Goal: Task Accomplishment & Management: Manage account settings

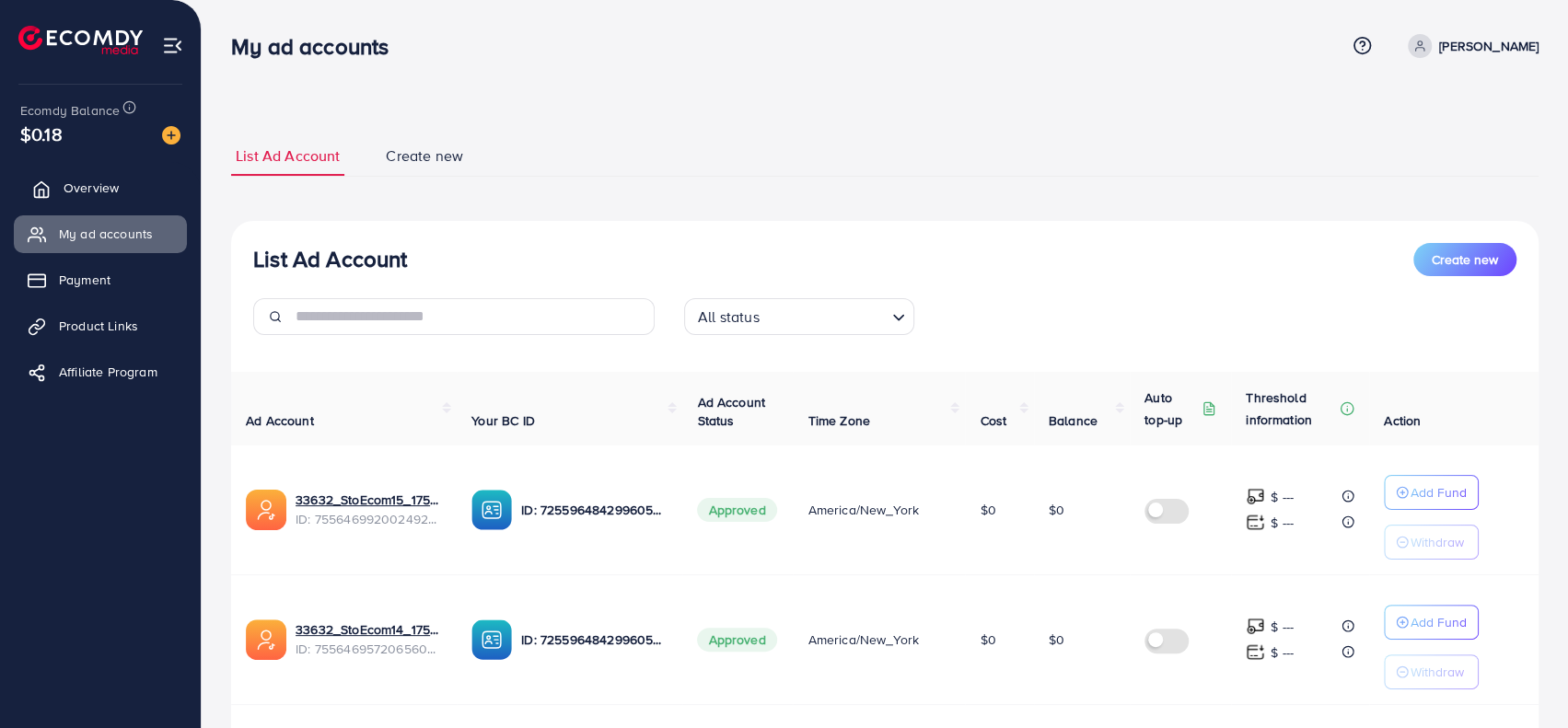
click at [61, 199] on link "Overview" at bounding box center [100, 188] width 173 height 37
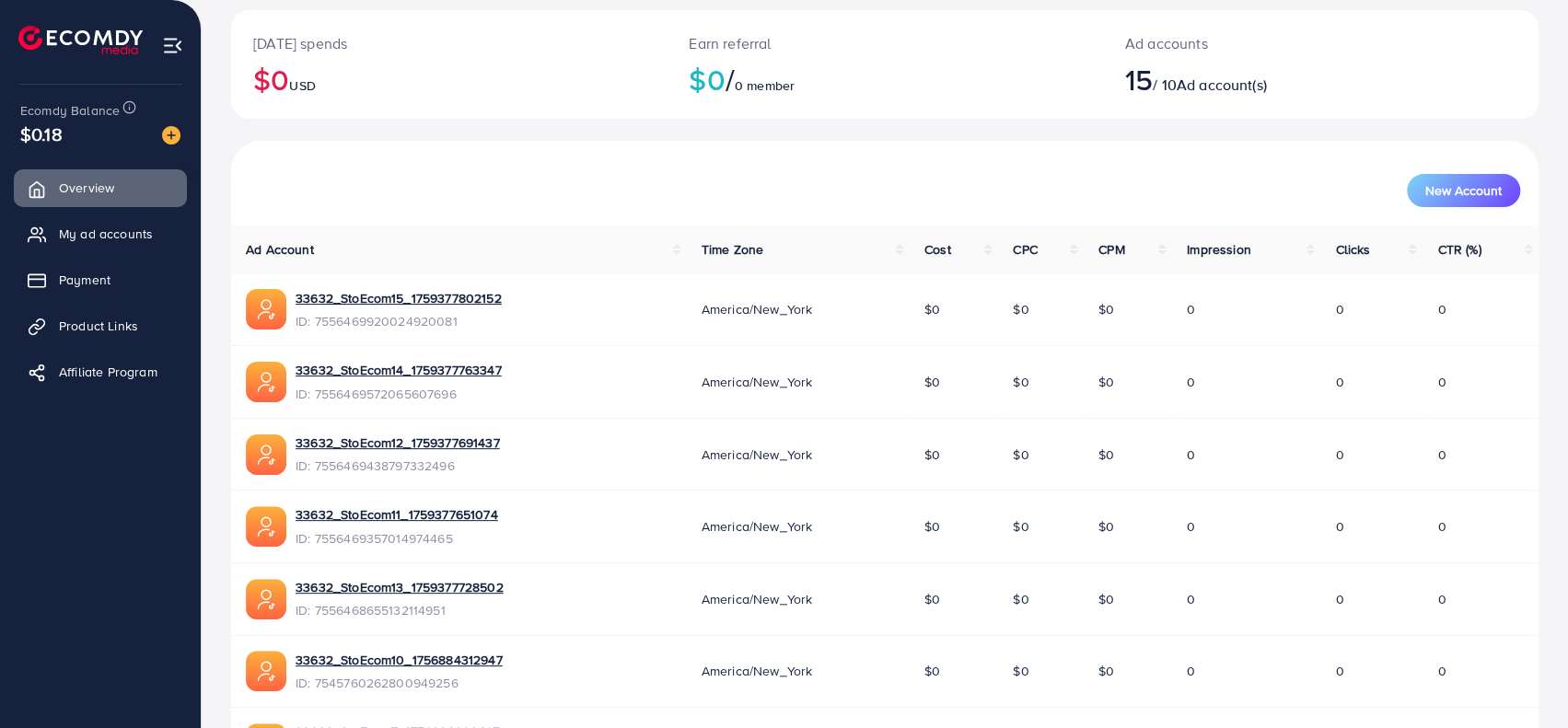
scroll to position [460, 0]
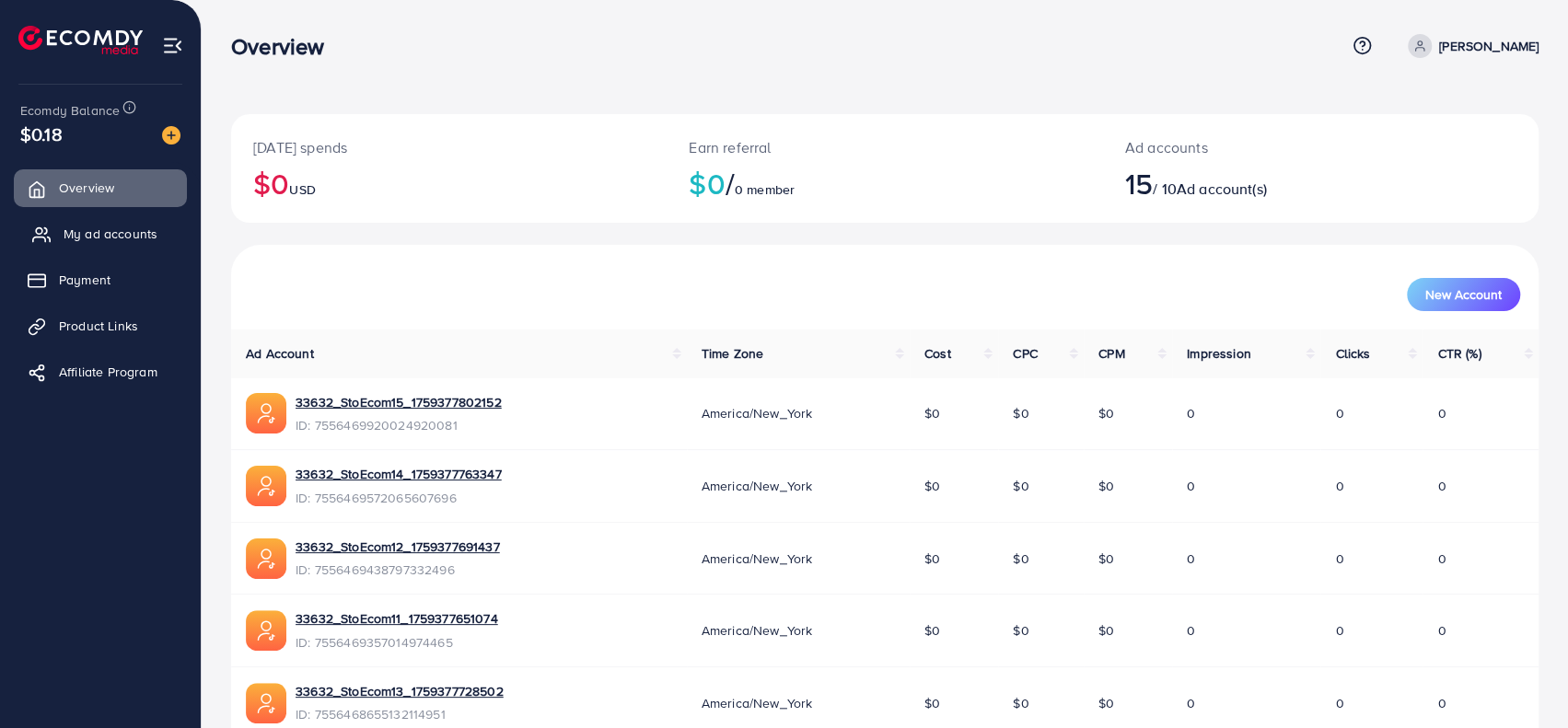
click at [84, 230] on span "My ad accounts" at bounding box center [110, 233] width 93 height 18
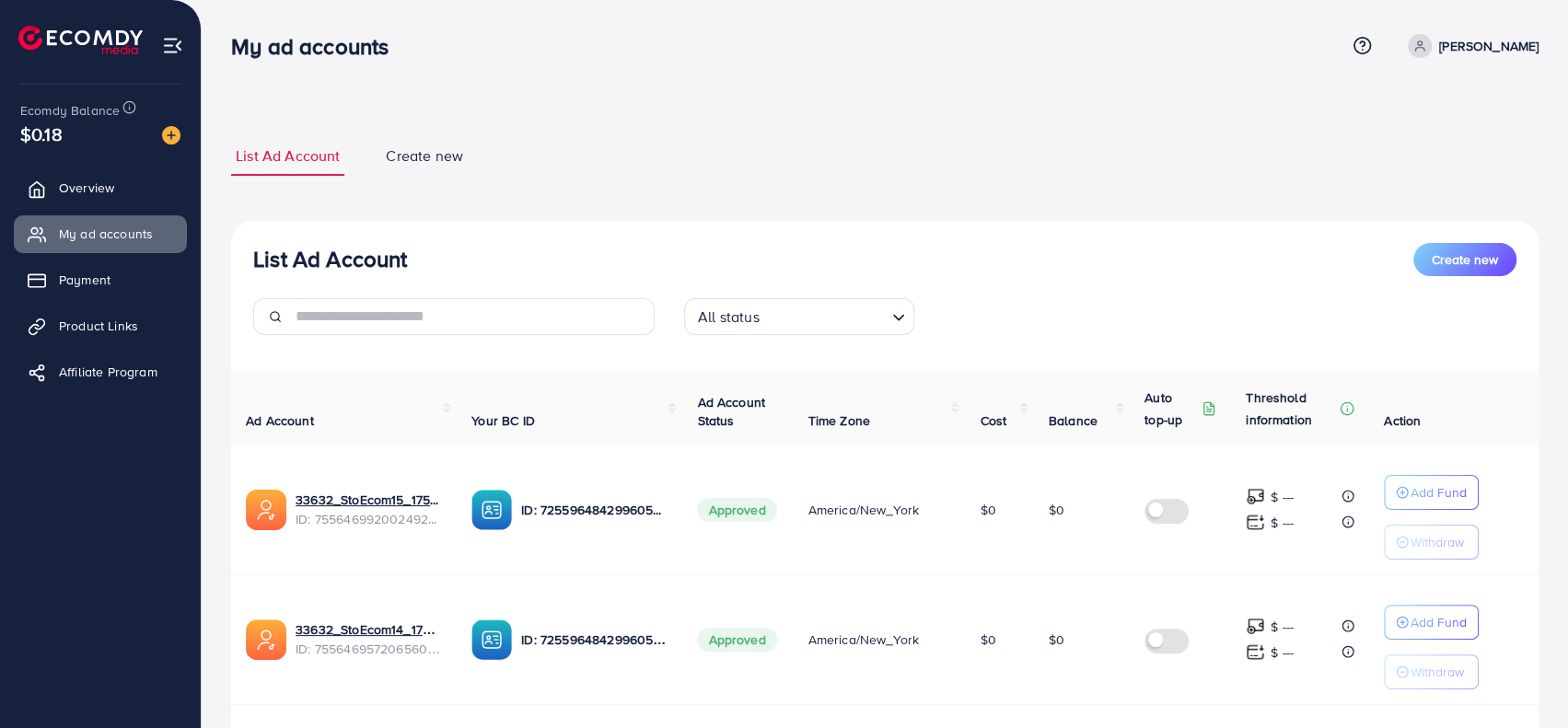
click at [415, 163] on span "Create new" at bounding box center [424, 156] width 77 height 21
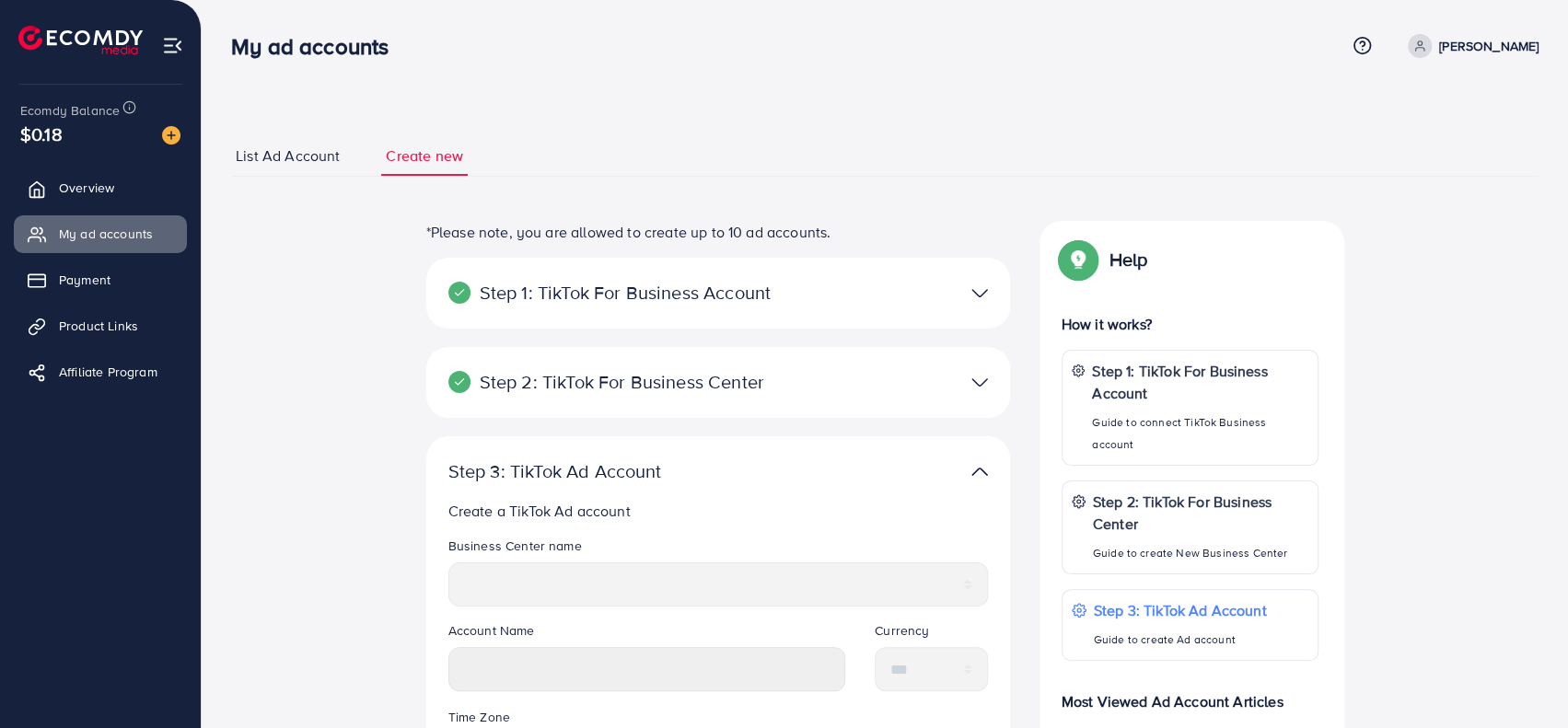
click at [289, 163] on span "List Ad Account" at bounding box center [288, 156] width 104 height 21
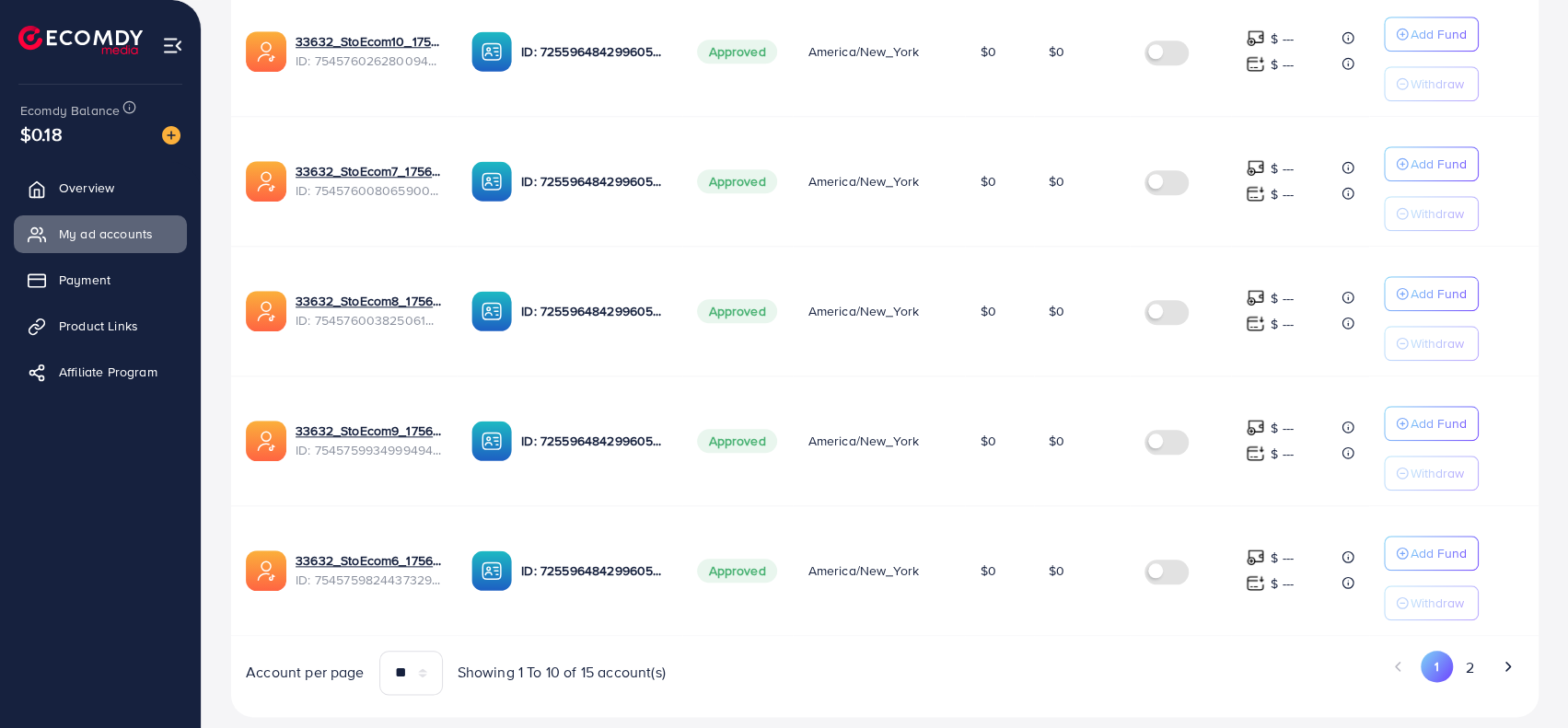
scroll to position [1131, 0]
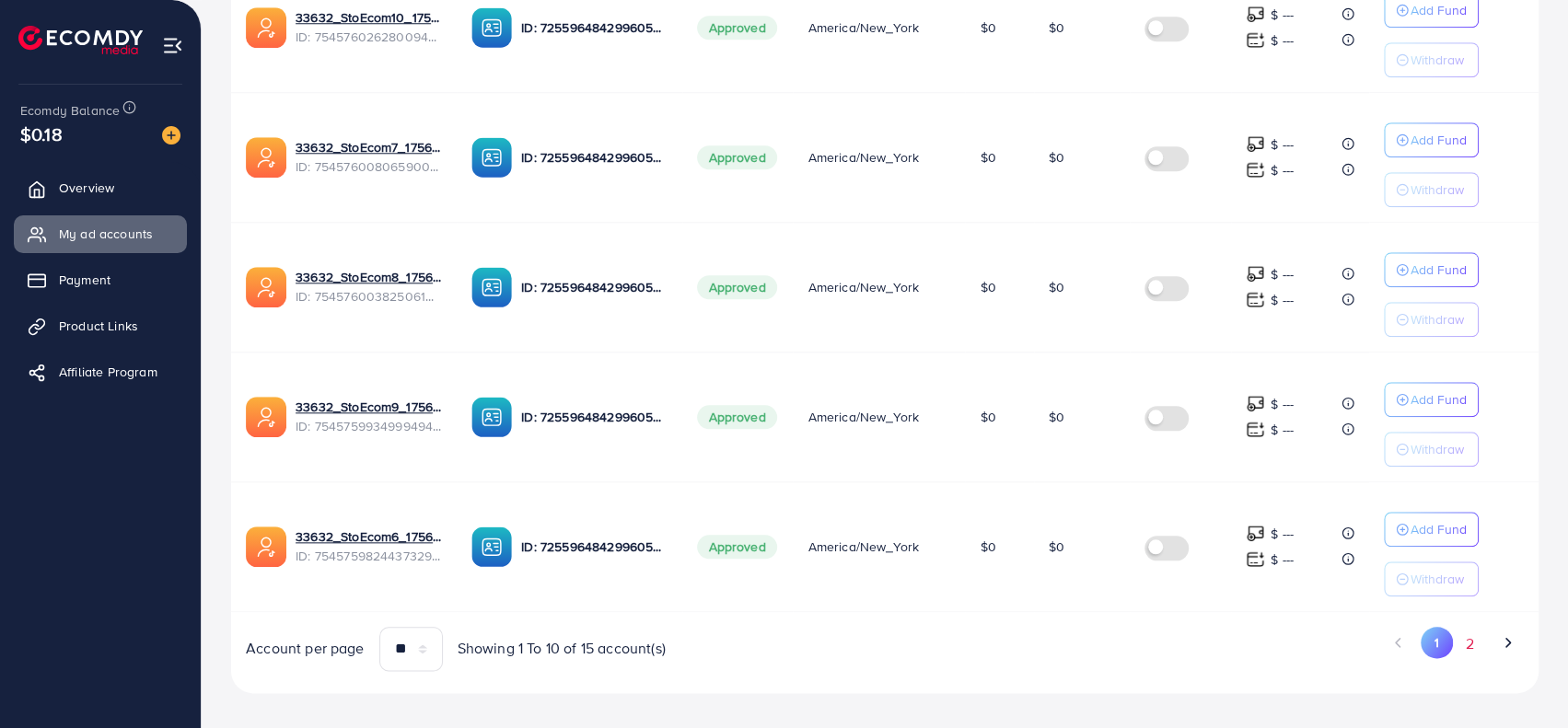
click at [1469, 635] on button "2" at bounding box center [1469, 643] width 33 height 34
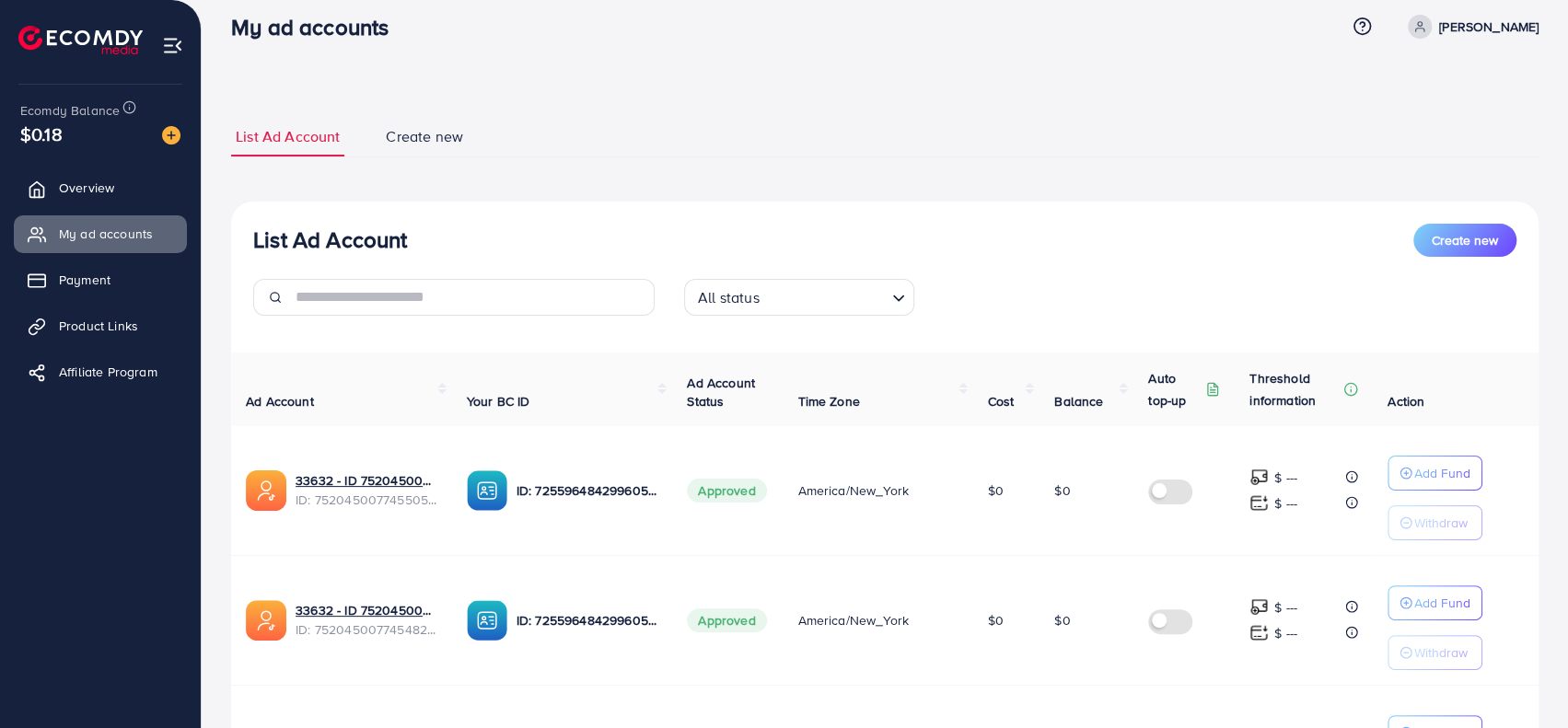
scroll to position [0, 0]
